Goal: Task Accomplishment & Management: Use online tool/utility

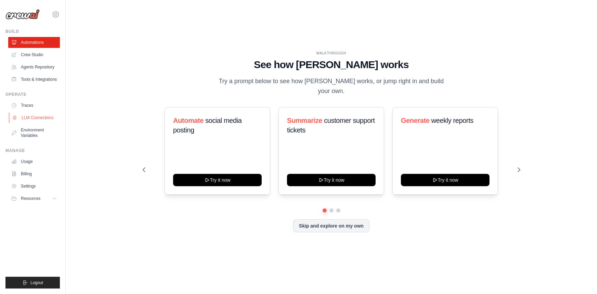
click at [39, 118] on link "LLM Connections" at bounding box center [35, 117] width 52 height 11
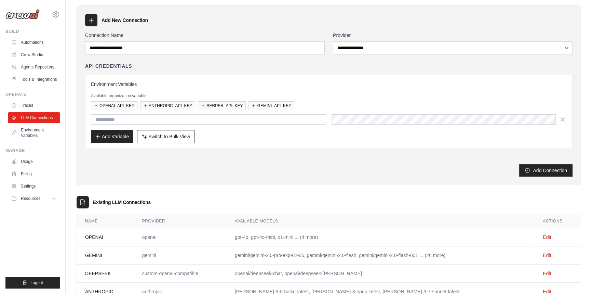
scroll to position [45, 0]
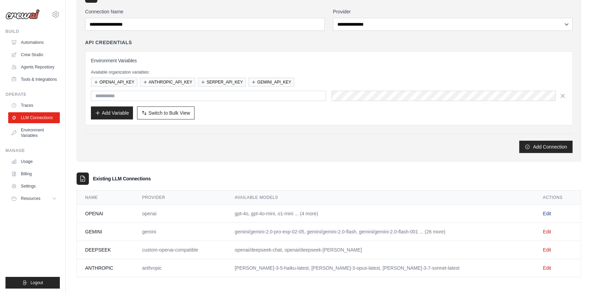
click at [546, 214] on link "Edit" at bounding box center [547, 213] width 8 height 5
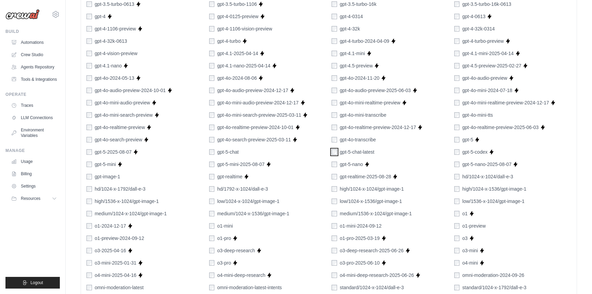
scroll to position [399, 0]
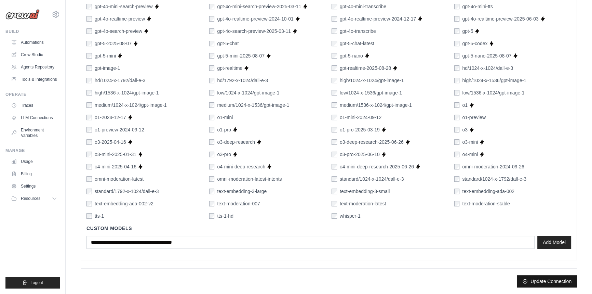
click at [548, 280] on button "Update Connection" at bounding box center [547, 281] width 60 height 12
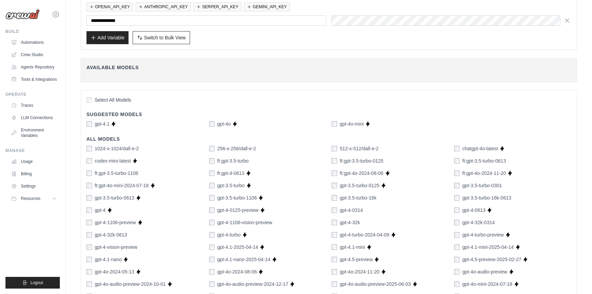
scroll to position [0, 0]
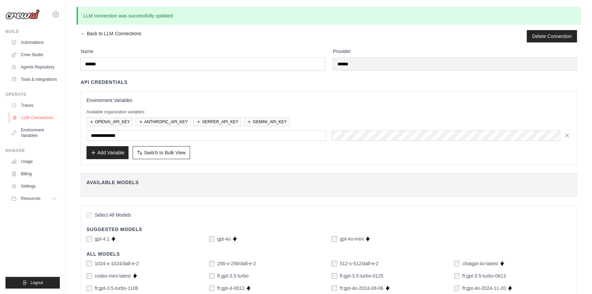
click at [41, 116] on link "LLM Connections" at bounding box center [35, 117] width 52 height 11
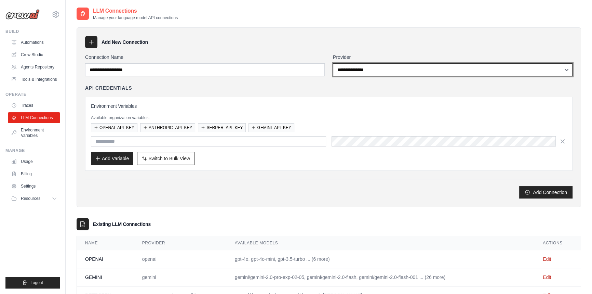
click at [388, 68] on select "**********" at bounding box center [453, 69] width 240 height 13
select select "**********"
click at [333, 63] on select "**********" at bounding box center [453, 69] width 240 height 13
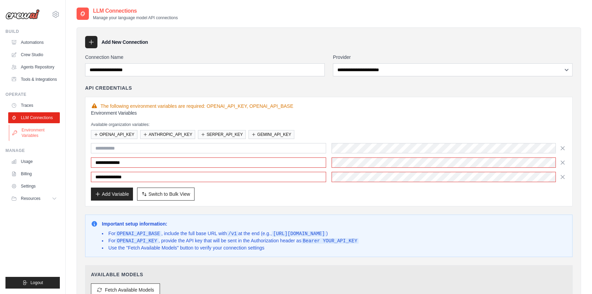
click at [39, 134] on link "Environment Variables" at bounding box center [35, 132] width 52 height 16
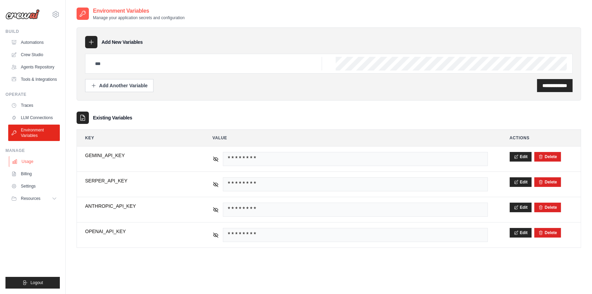
click at [37, 160] on link "Usage" at bounding box center [35, 161] width 52 height 11
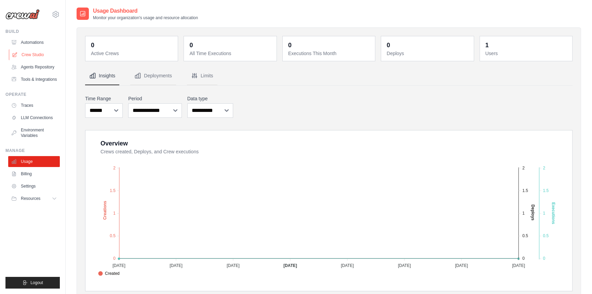
click at [46, 52] on link "Crew Studio" at bounding box center [35, 54] width 52 height 11
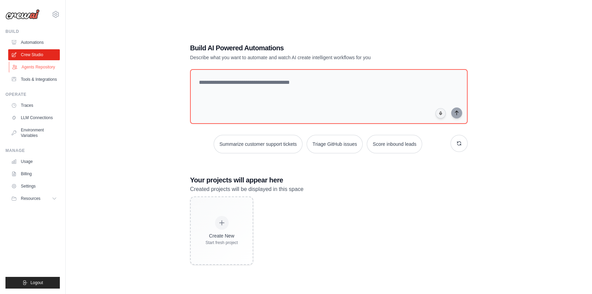
click at [38, 64] on link "Agents Repository" at bounding box center [35, 67] width 52 height 11
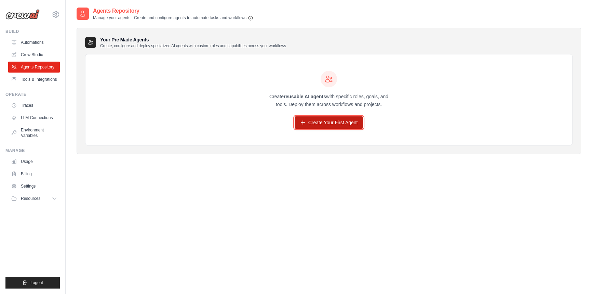
click at [316, 117] on link "Create Your First Agent" at bounding box center [329, 122] width 69 height 12
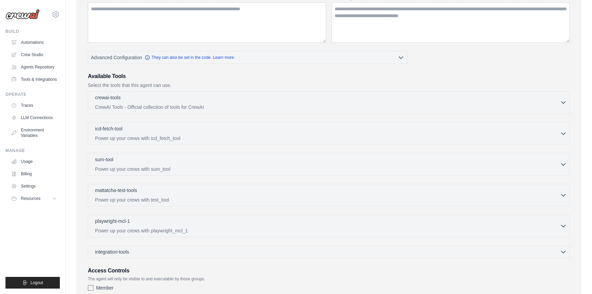
scroll to position [155, 0]
